Goal: Information Seeking & Learning: Learn about a topic

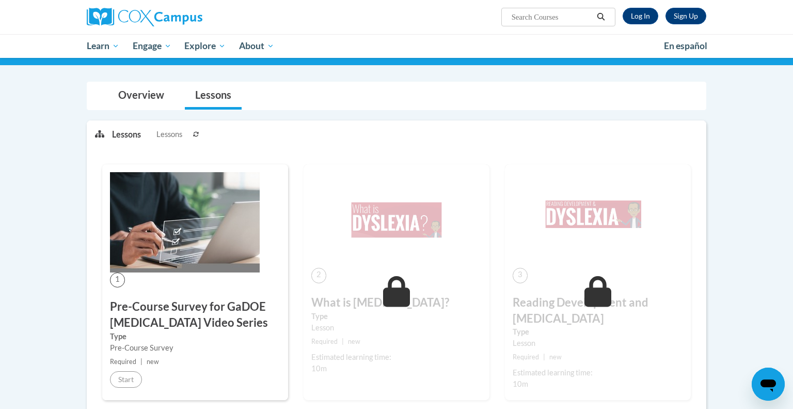
scroll to position [98, 0]
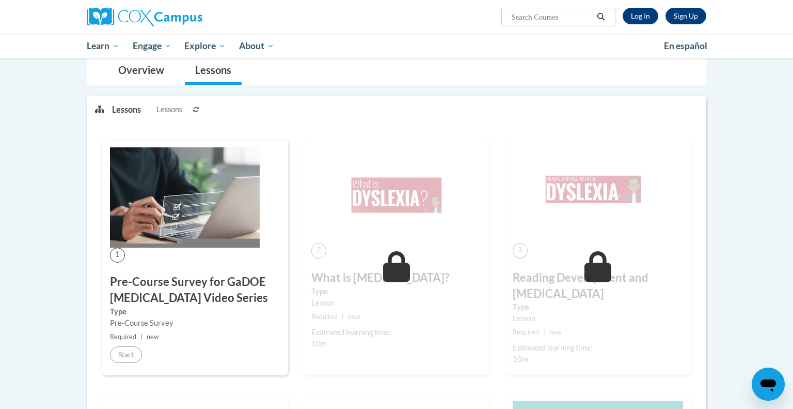
click at [165, 270] on div "1 Pre-Course Survey for GaDOE [MEDICAL_DATA] Video Series Type Pre-Course Surve…" at bounding box center [195, 257] width 186 height 236
click at [174, 304] on h3 "Pre-Course Survey for GaDOE [MEDICAL_DATA] Video Series" at bounding box center [195, 290] width 170 height 32
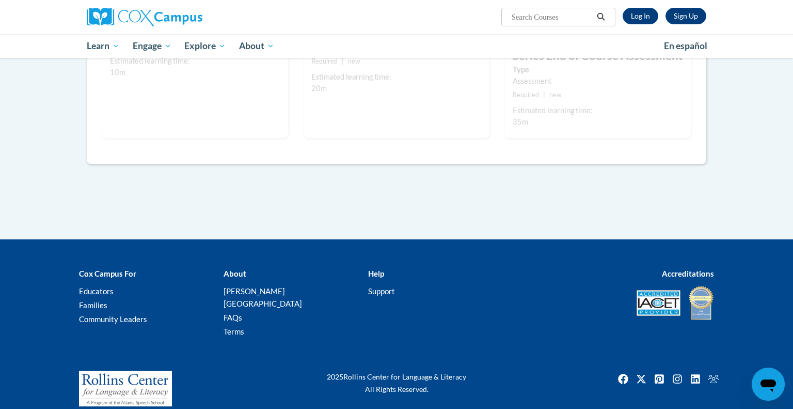
scroll to position [0, 0]
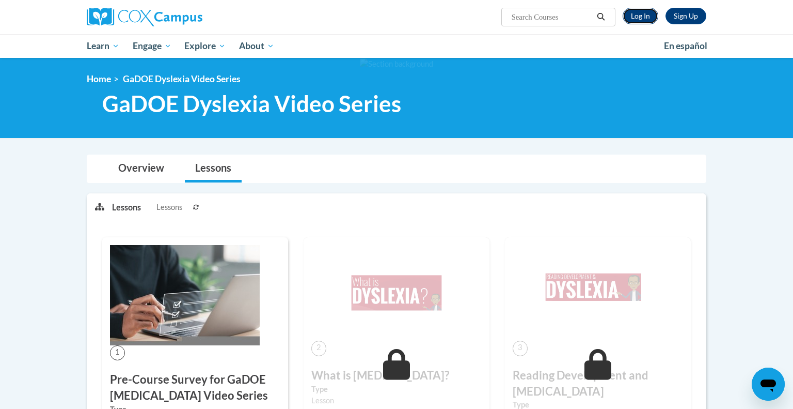
click at [640, 23] on link "Log In" at bounding box center [641, 16] width 36 height 17
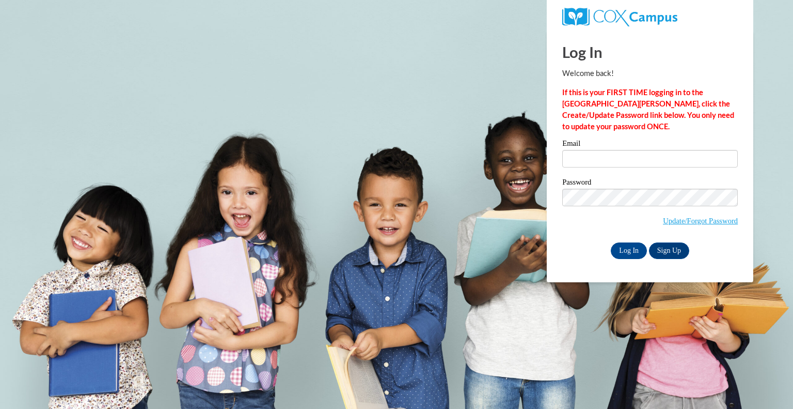
click at [626, 170] on div "Email" at bounding box center [651, 157] width 176 height 36
click at [628, 165] on input "Email" at bounding box center [651, 159] width 176 height 18
type input "tsanchez@greenfield.k12.wi.us"
click at [645, 179] on label "Password" at bounding box center [651, 183] width 176 height 10
click at [630, 244] on input "Log In" at bounding box center [629, 250] width 36 height 17
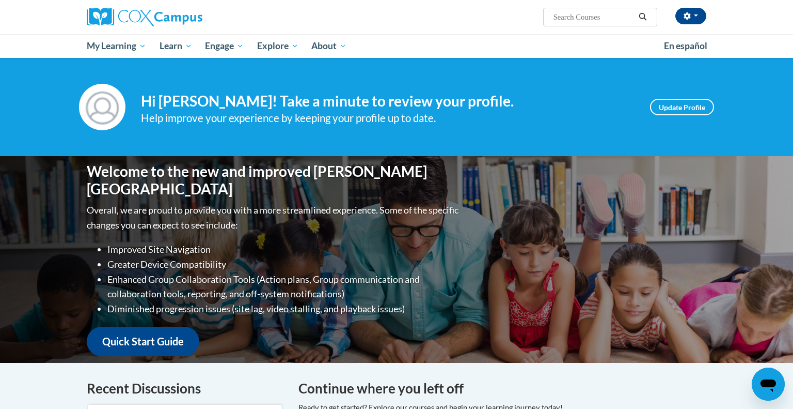
click at [619, 15] on input "Search..." at bounding box center [594, 17] width 83 height 12
type input "dysl"
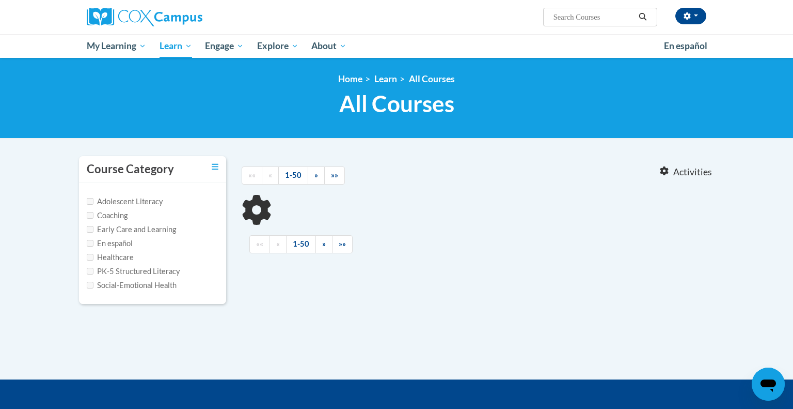
type input "dysl"
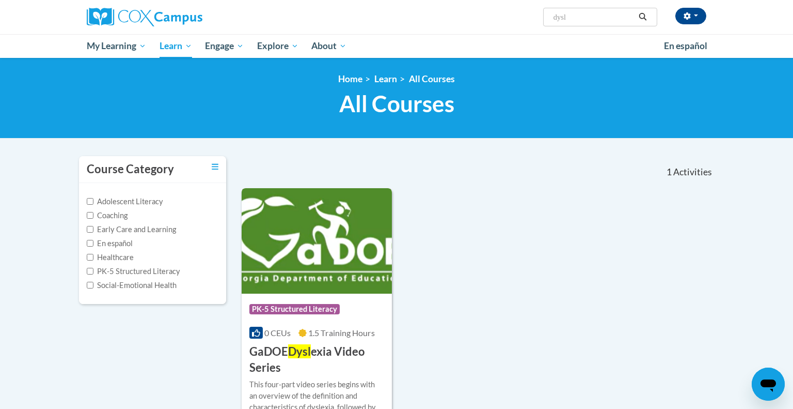
click at [290, 318] on div "Course Category: PK-5 Structured Literacy" at bounding box center [317, 310] width 135 height 23
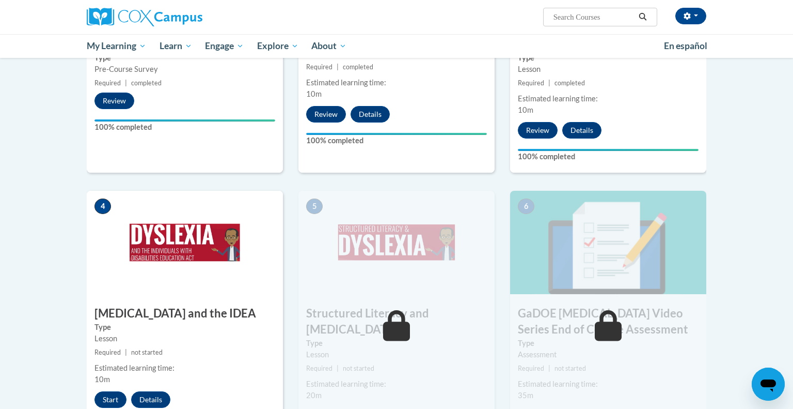
scroll to position [397, 0]
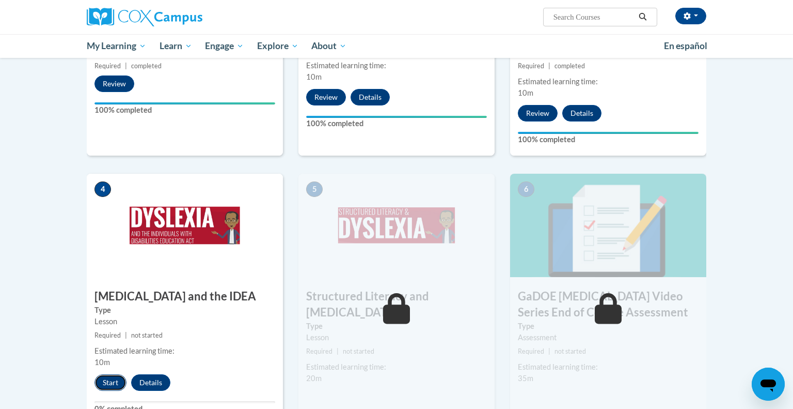
click at [102, 374] on button "Start" at bounding box center [111, 382] width 32 height 17
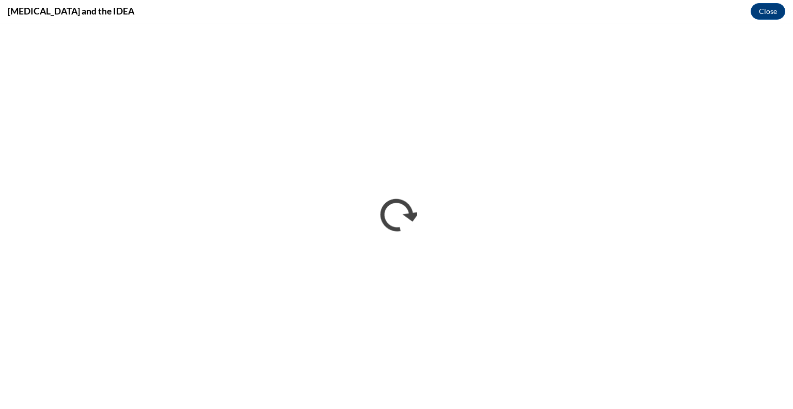
scroll to position [0, 0]
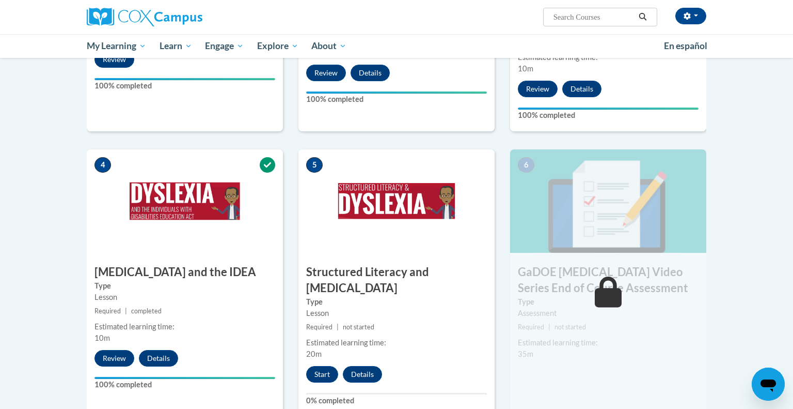
scroll to position [422, 0]
click at [314, 365] on button "Start" at bounding box center [322, 373] width 32 height 17
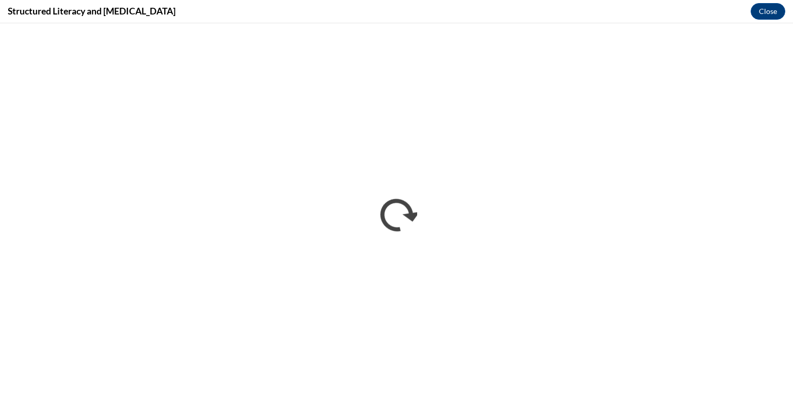
scroll to position [0, 0]
